Goal: Transaction & Acquisition: Download file/media

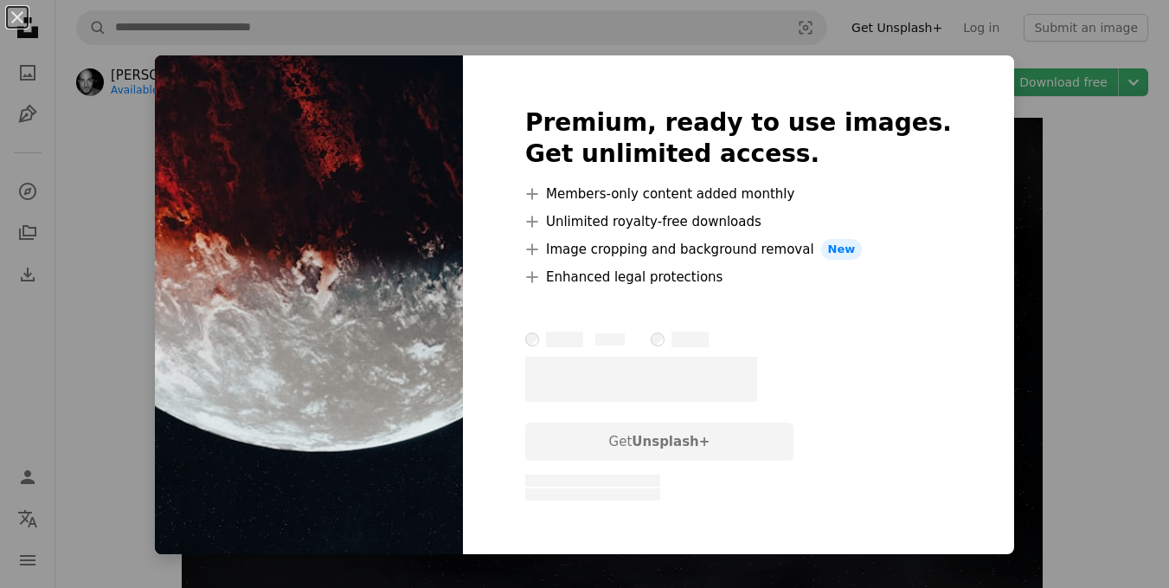
scroll to position [1464, 0]
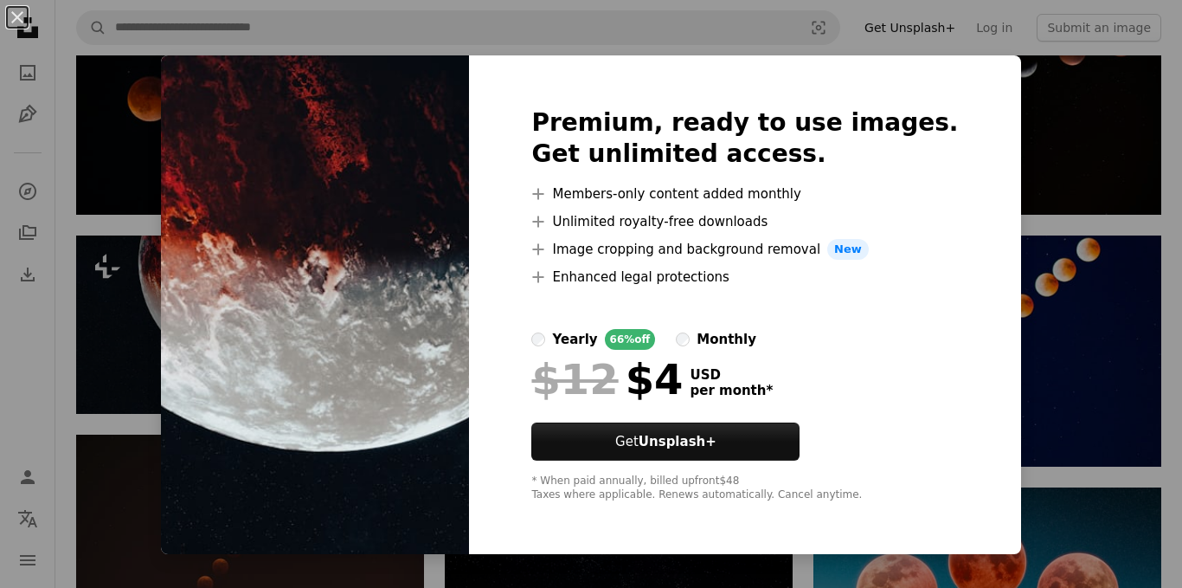
click at [58, 336] on div "An X shape Premium, ready to use images. Get unlimited access. A plus sign Memb…" at bounding box center [591, 294] width 1182 height 588
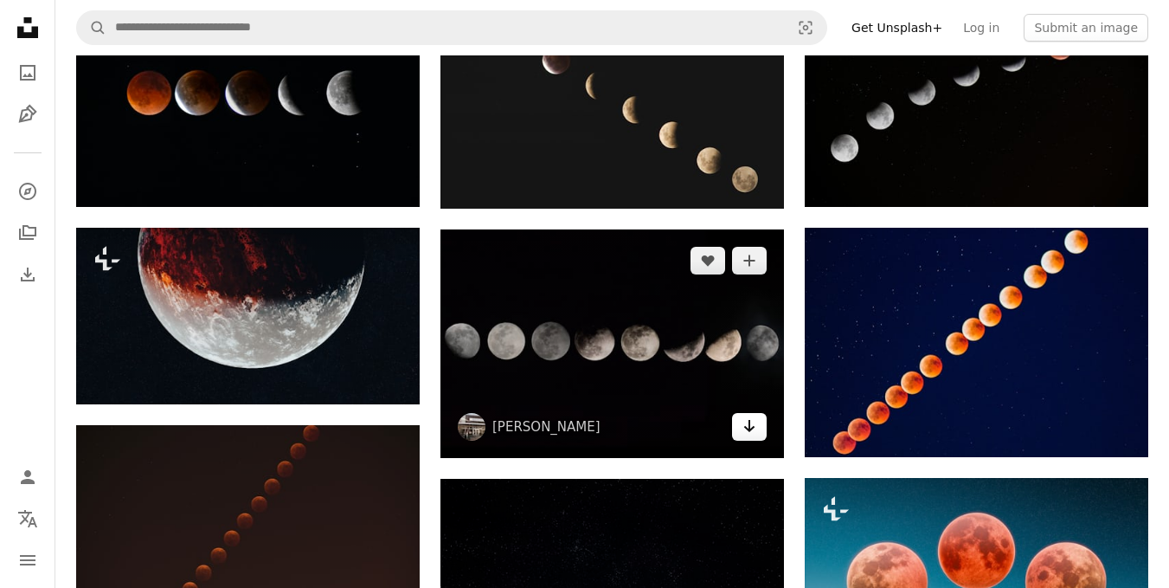
click at [761, 430] on link "Arrow pointing down" at bounding box center [749, 427] width 35 height 28
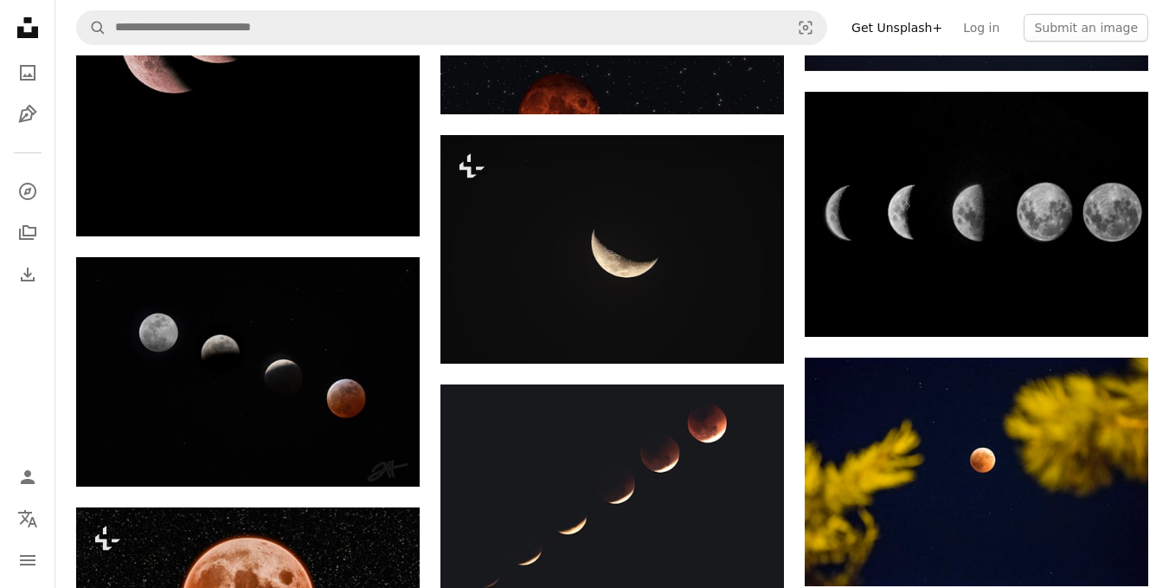
scroll to position [2637, 0]
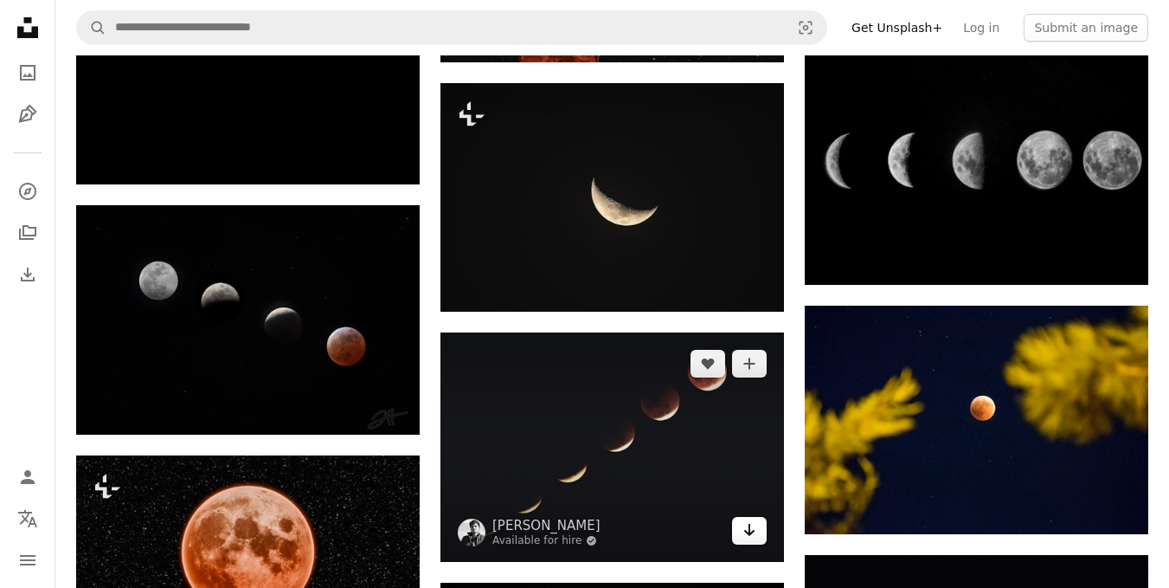
click at [755, 531] on icon "Arrow pointing down" at bounding box center [749, 529] width 14 height 21
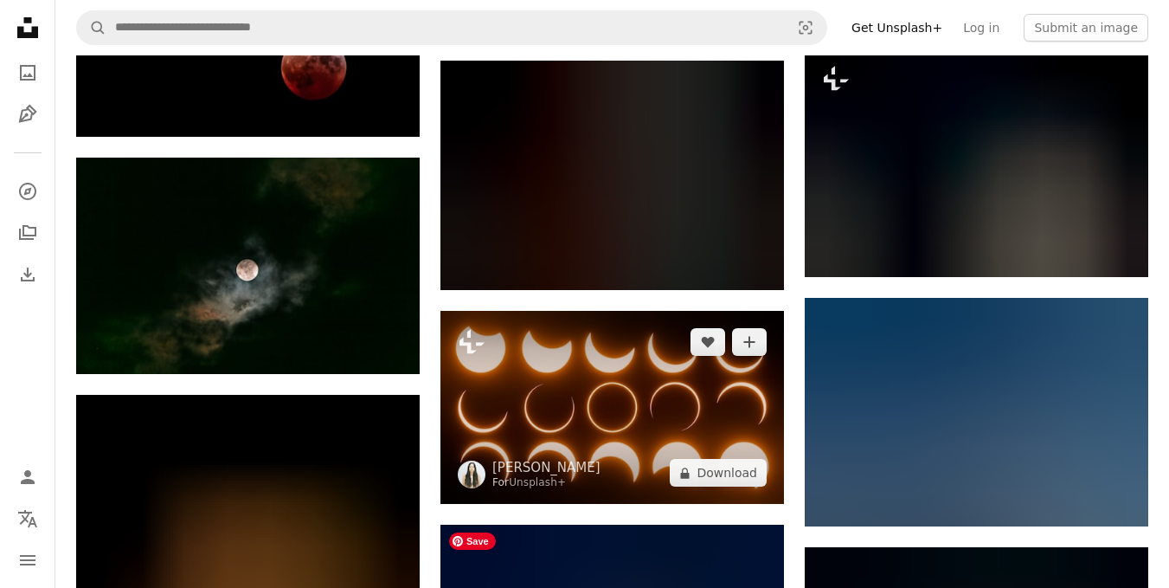
scroll to position [5000, 0]
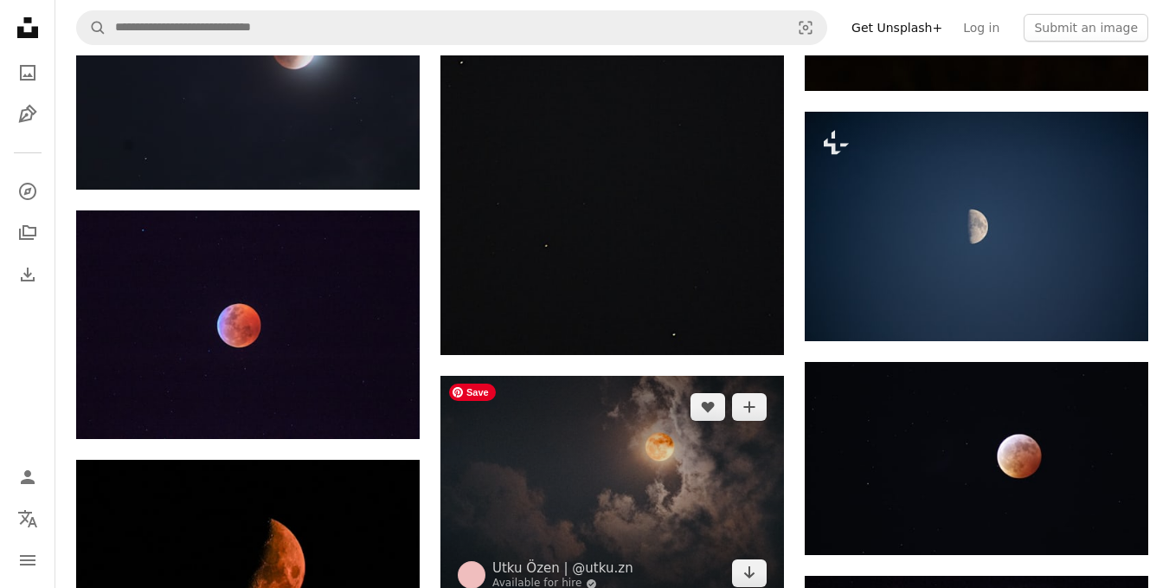
click at [624, 456] on img at bounding box center [612, 490] width 344 height 228
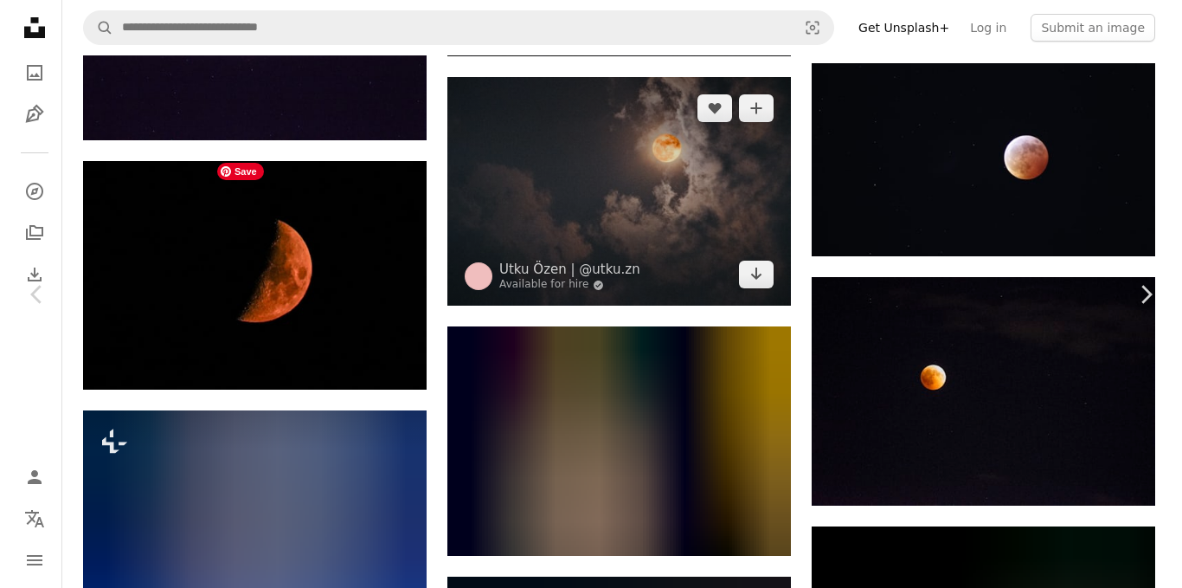
scroll to position [6098, 0]
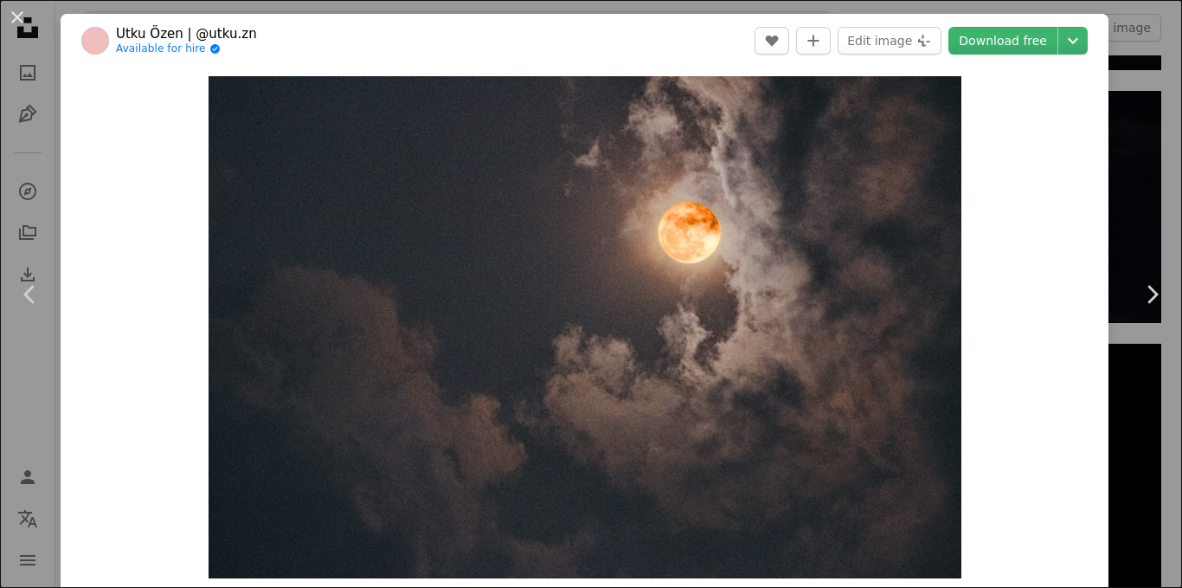
click at [1147, 195] on div "An X shape Chevron left Chevron right Utku Özen | @utku.zn Available for hire A…" at bounding box center [591, 294] width 1182 height 588
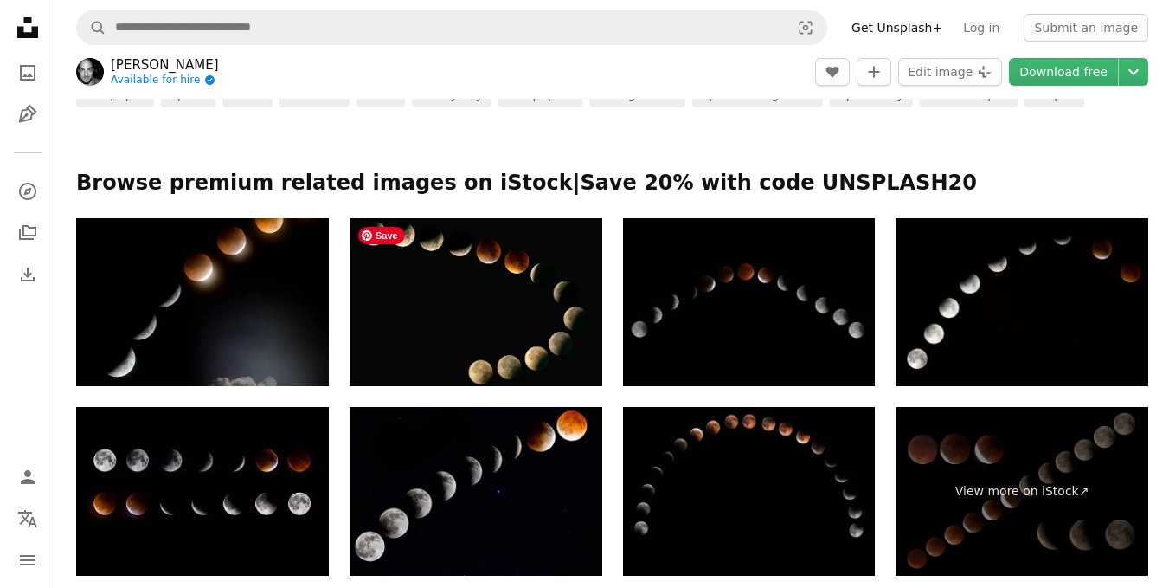
scroll to position [757, 0]
